Goal: Task Accomplishment & Management: Complete application form

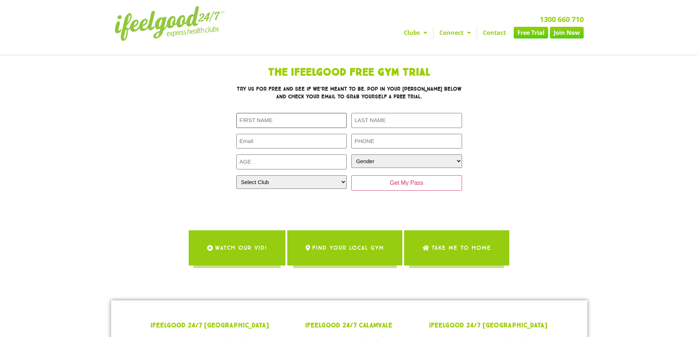
click at [266, 118] on input "First Name (Required)" at bounding box center [291, 120] width 111 height 15
click at [243, 180] on select "Select Club [GEOGRAPHIC_DATA] [GEOGRAPHIC_DATA] [GEOGRAPHIC_DATA] [GEOGRAPHIC_D…" at bounding box center [291, 182] width 111 height 14
select select "Calamvale"
click at [236, 175] on select "Select Club [GEOGRAPHIC_DATA] [GEOGRAPHIC_DATA] [GEOGRAPHIC_DATA] [GEOGRAPHIC_D…" at bounding box center [291, 182] width 111 height 14
click at [255, 131] on div "First Name (Required) Last Name (Required) Email (Required) Phone (Required) Ag…" at bounding box center [349, 152] width 226 height 78
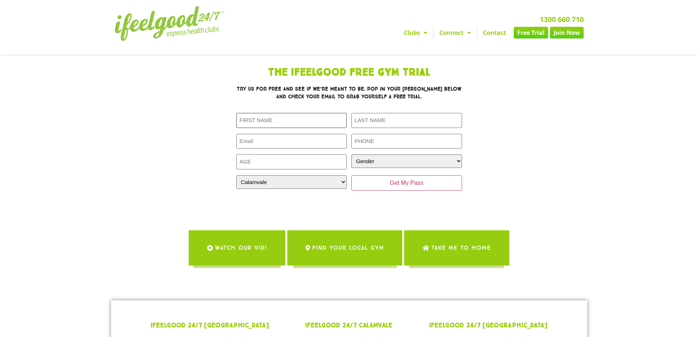
click at [255, 126] on input "First Name (Required)" at bounding box center [291, 120] width 111 height 15
type input "Lamir"
type input "[PERSON_NAME]"
type input "[EMAIL_ADDRESS][PERSON_NAME][DOMAIN_NAME]"
type input "0431673644"
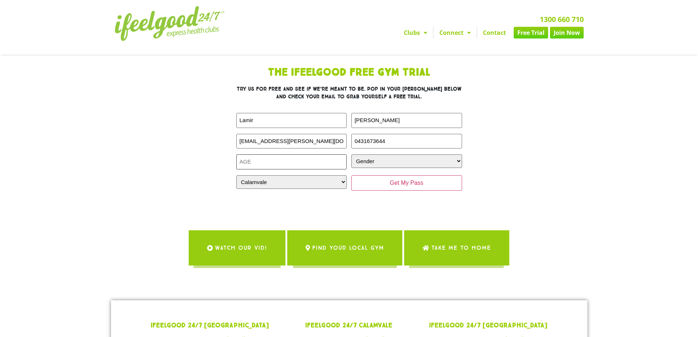
click at [292, 164] on input "Age (Required)" at bounding box center [291, 161] width 111 height 15
type input "30"
click at [371, 166] on select "Gender [DEMOGRAPHIC_DATA] [DEMOGRAPHIC_DATA]" at bounding box center [406, 161] width 111 height 14
select select "[DEMOGRAPHIC_DATA]"
click at [351, 154] on select "Gender [DEMOGRAPHIC_DATA] [DEMOGRAPHIC_DATA]" at bounding box center [406, 161] width 111 height 14
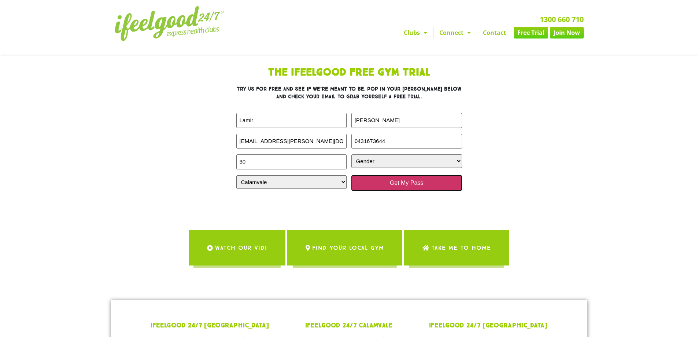
click at [395, 184] on input "Get My Pass" at bounding box center [406, 182] width 111 height 15
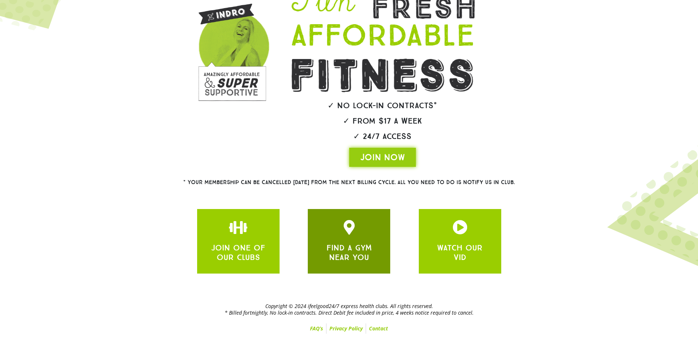
scroll to position [85, 0]
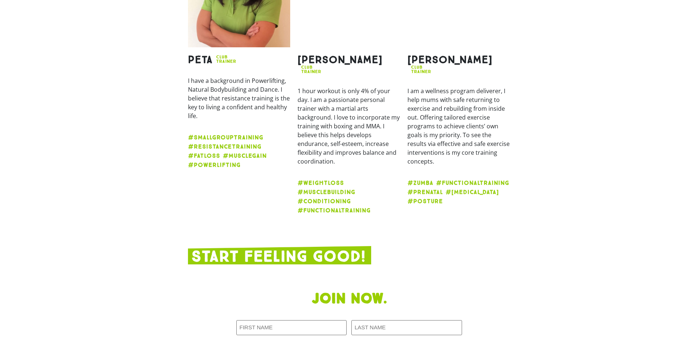
scroll to position [1135, 0]
